Goal: Information Seeking & Learning: Find specific page/section

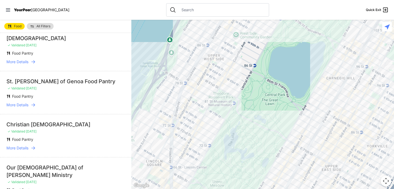
scroll to position [929, 0]
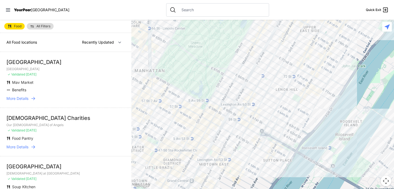
drag, startPoint x: 265, startPoint y: 167, endPoint x: 243, endPoint y: 27, distance: 141.6
click at [243, 27] on div at bounding box center [262, 104] width 263 height 169
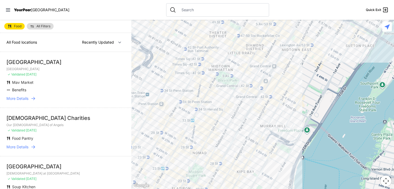
drag, startPoint x: 217, startPoint y: 125, endPoint x: 300, endPoint y: 10, distance: 141.8
click at [300, 10] on div "Close panel YourPeer NYC Quick Exit Single Adult Families Soup Kitchen Food Pan…" at bounding box center [197, 94] width 394 height 189
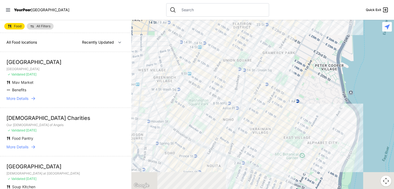
drag, startPoint x: 221, startPoint y: 138, endPoint x: 281, endPoint y: -28, distance: 176.7
click at [281, 0] on html "View map Close panel YourPeer NYC Quick Exit Single Adult Families Soup Kitchen…" at bounding box center [197, 94] width 394 height 189
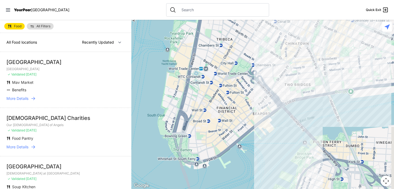
drag, startPoint x: 203, startPoint y: 142, endPoint x: 299, endPoint y: -42, distance: 207.8
click at [299, 0] on html "View map Close panel YourPeer NYC Quick Exit Single Adult Families Soup Kitchen…" at bounding box center [197, 94] width 394 height 189
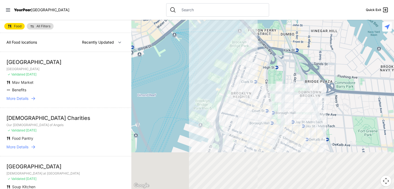
drag, startPoint x: 331, startPoint y: 102, endPoint x: 266, endPoint y: -20, distance: 137.8
click at [266, 0] on html "View map Close panel YourPeer NYC Quick Exit Single Adult Families Soup Kitchen…" at bounding box center [197, 94] width 394 height 189
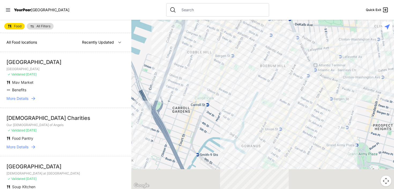
drag, startPoint x: 248, startPoint y: 133, endPoint x: 206, endPoint y: 15, distance: 125.4
click at [206, 15] on div "Close panel YourPeer NYC Quick Exit Single Adult Families Soup Kitchen Food Pan…" at bounding box center [197, 94] width 394 height 189
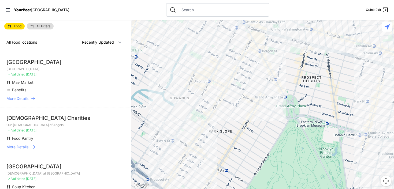
drag, startPoint x: 282, startPoint y: 101, endPoint x: 213, endPoint y: 61, distance: 80.1
click at [213, 61] on div at bounding box center [262, 104] width 263 height 169
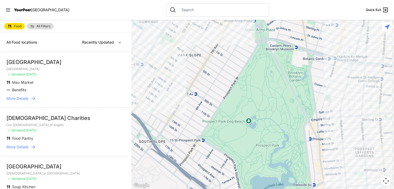
drag, startPoint x: 248, startPoint y: 139, endPoint x: 217, endPoint y: 62, distance: 83.0
click at [217, 62] on div at bounding box center [262, 104] width 263 height 169
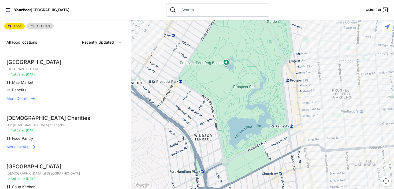
drag, startPoint x: 266, startPoint y: 117, endPoint x: 243, endPoint y: 58, distance: 63.4
click at [243, 58] on div at bounding box center [262, 104] width 263 height 169
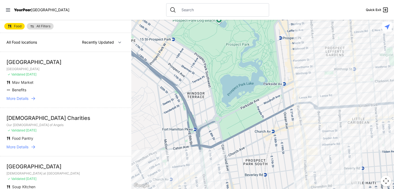
drag, startPoint x: 323, startPoint y: 121, endPoint x: 315, endPoint y: 77, distance: 44.4
click at [315, 77] on div at bounding box center [262, 104] width 263 height 169
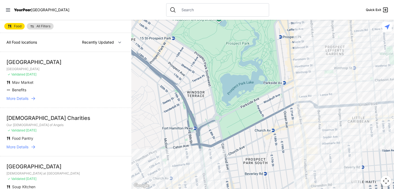
click at [309, 116] on div at bounding box center [262, 104] width 263 height 169
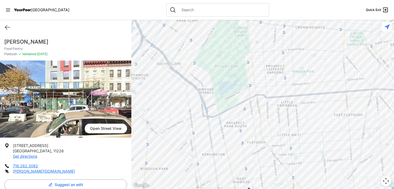
select select "recentlyUpdated"
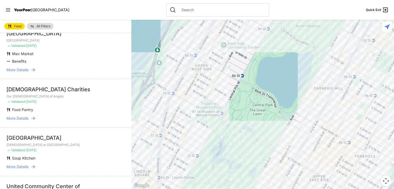
scroll to position [30, 0]
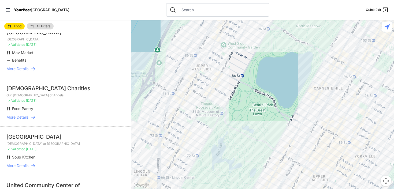
drag, startPoint x: 256, startPoint y: 139, endPoint x: 252, endPoint y: 81, distance: 58.6
click at [252, 81] on div at bounding box center [262, 104] width 263 height 169
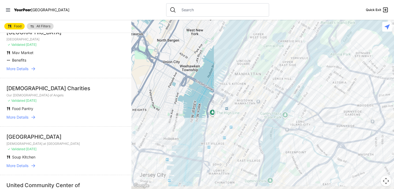
drag, startPoint x: 272, startPoint y: 166, endPoint x: 278, endPoint y: 99, distance: 67.3
click at [278, 99] on div at bounding box center [262, 104] width 263 height 169
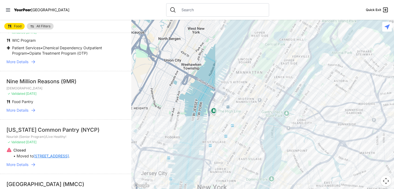
scroll to position [627, 0]
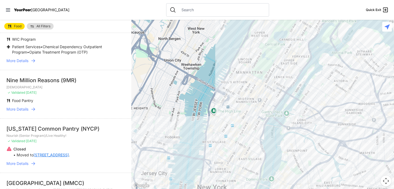
click at [36, 24] on link "All Filters" at bounding box center [40, 26] width 27 height 6
click at [178, 12] on input "text" at bounding box center [221, 9] width 87 height 5
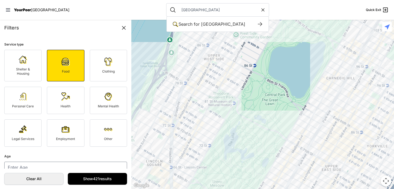
type input "brooklyn"
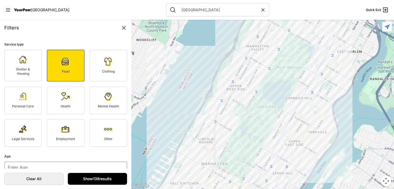
click at [83, 180] on link "Show 138 results" at bounding box center [97, 179] width 59 height 12
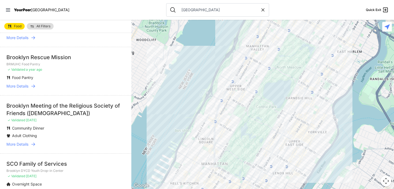
scroll to position [317, 0]
